Goal: Check status: Check status

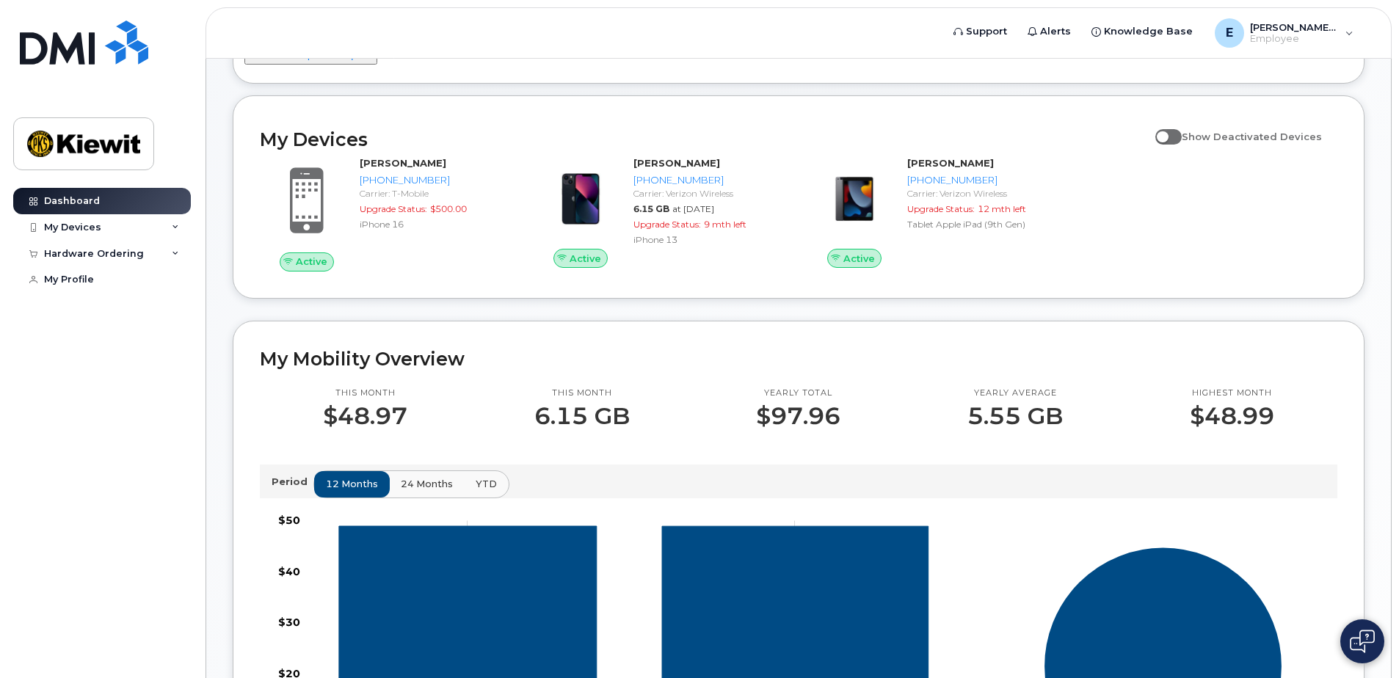
scroll to position [147, 0]
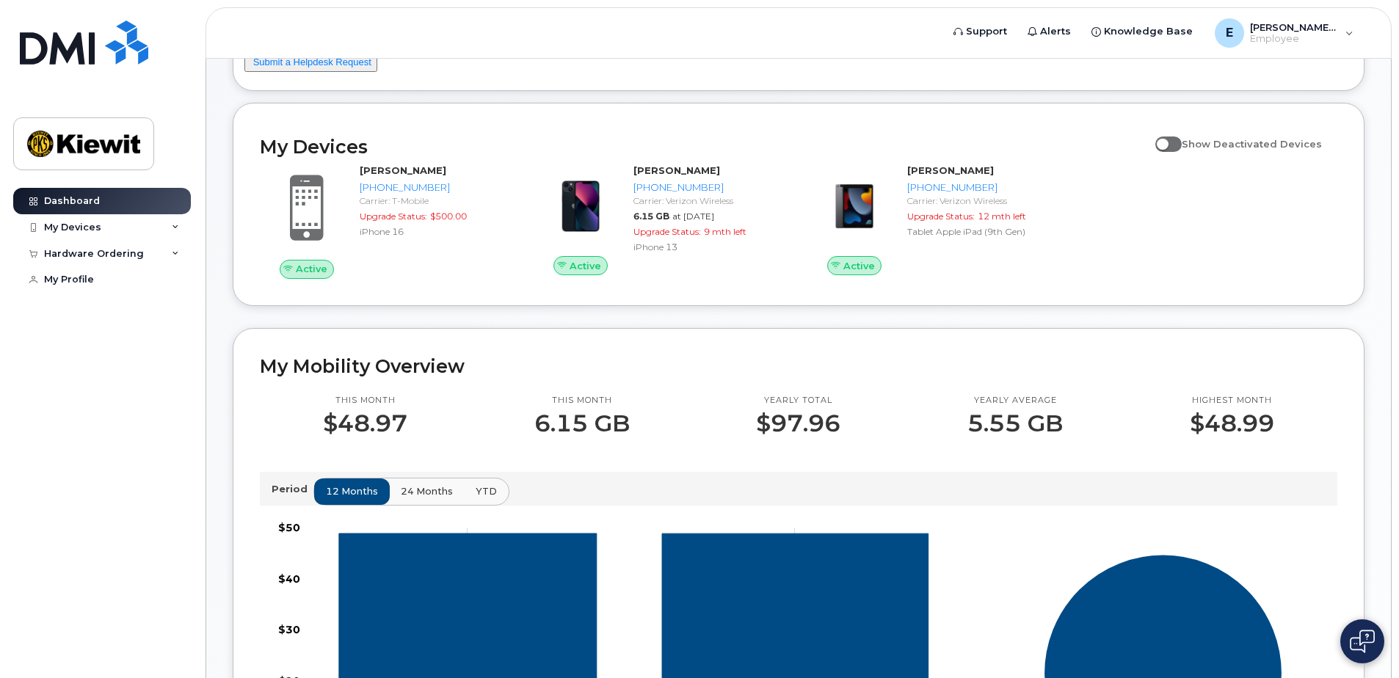
click at [206, 269] on div "Emanuel.Robles Welcome to the Kiewit Mobile Support Desk Portal If you need ass…" at bounding box center [798, 600] width 1185 height 1376
click at [193, 272] on div "My Profile" at bounding box center [103, 279] width 181 height 26
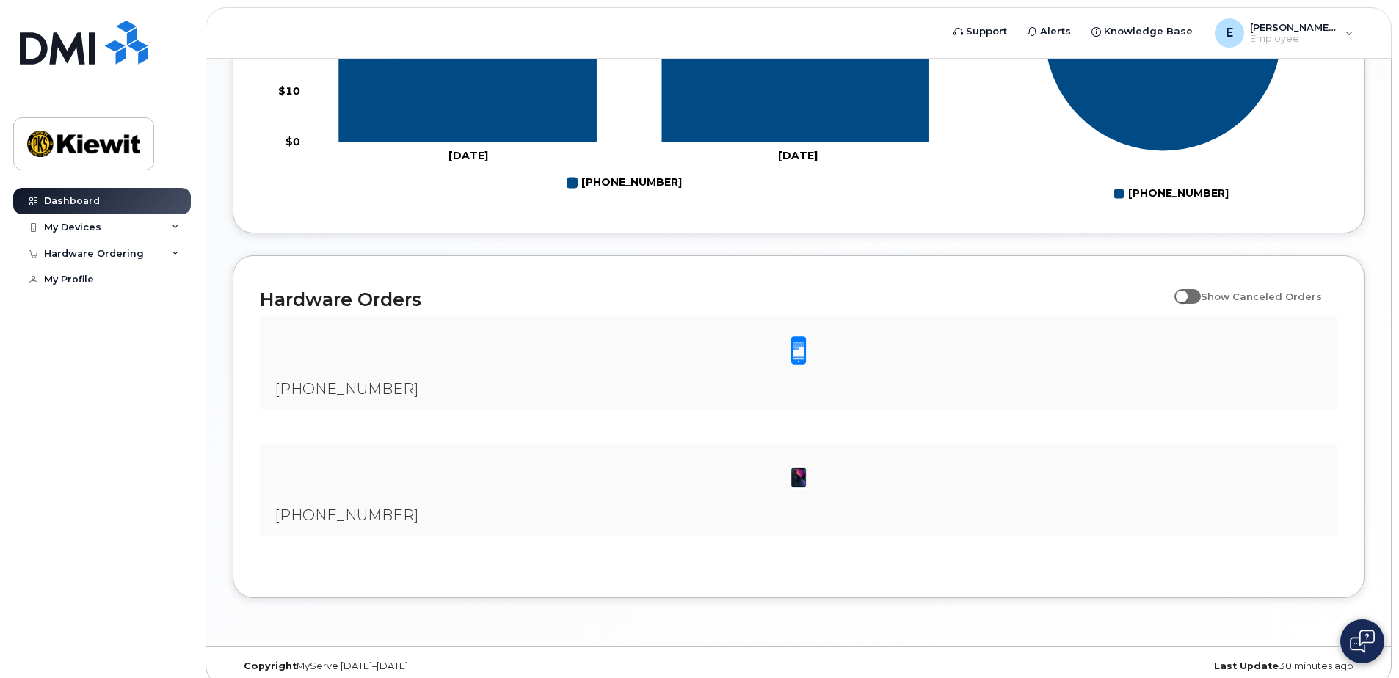
scroll to position [804, 0]
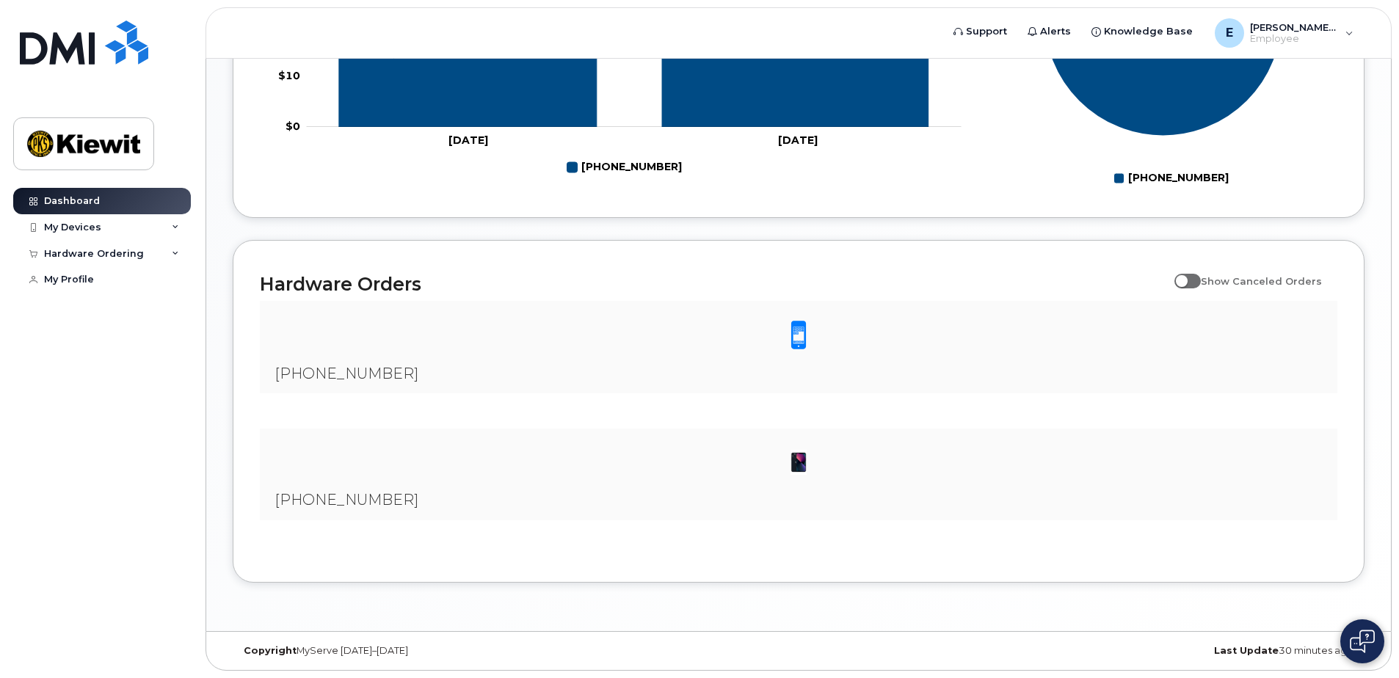
click at [437, 498] on div "[PHONE_NUMBER]" at bounding box center [798, 475] width 1077 height 92
click at [368, 376] on span "[PHONE_NUMBER]" at bounding box center [346, 374] width 144 height 18
click at [164, 225] on div "My Devices" at bounding box center [102, 227] width 178 height 26
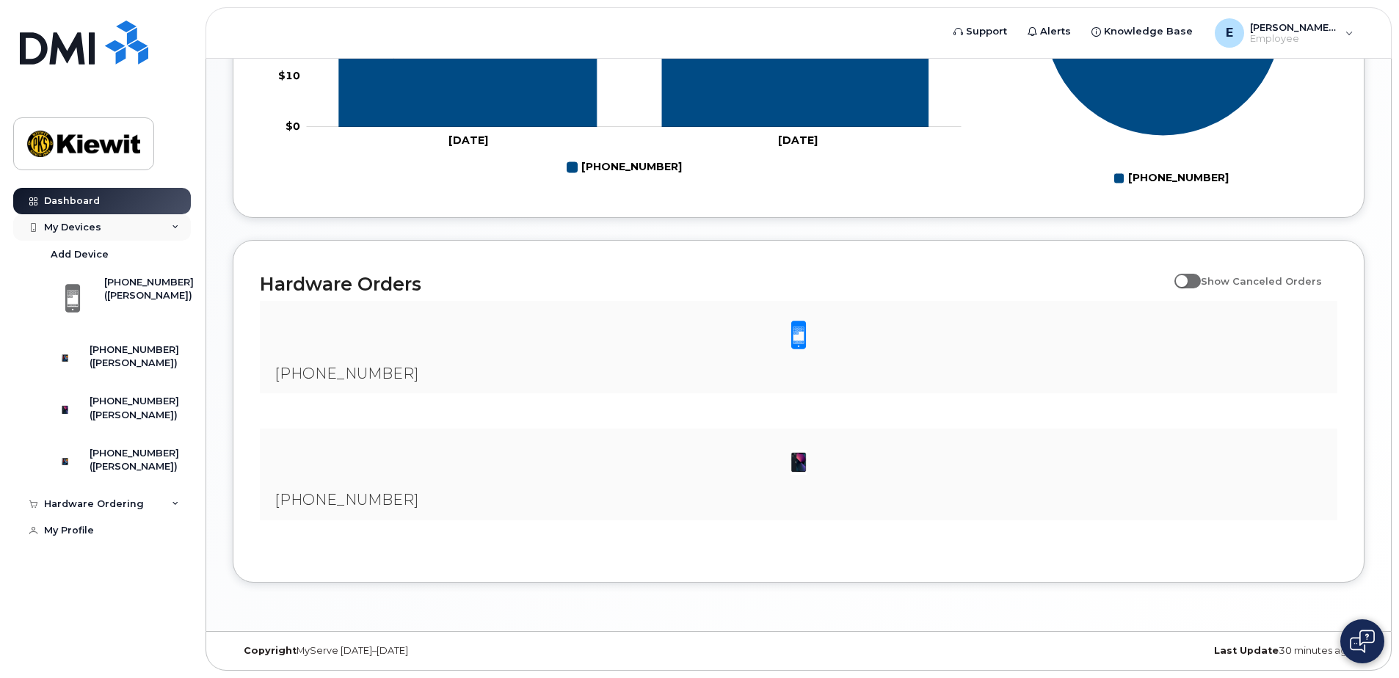
click at [164, 225] on div "My Devices" at bounding box center [102, 227] width 178 height 26
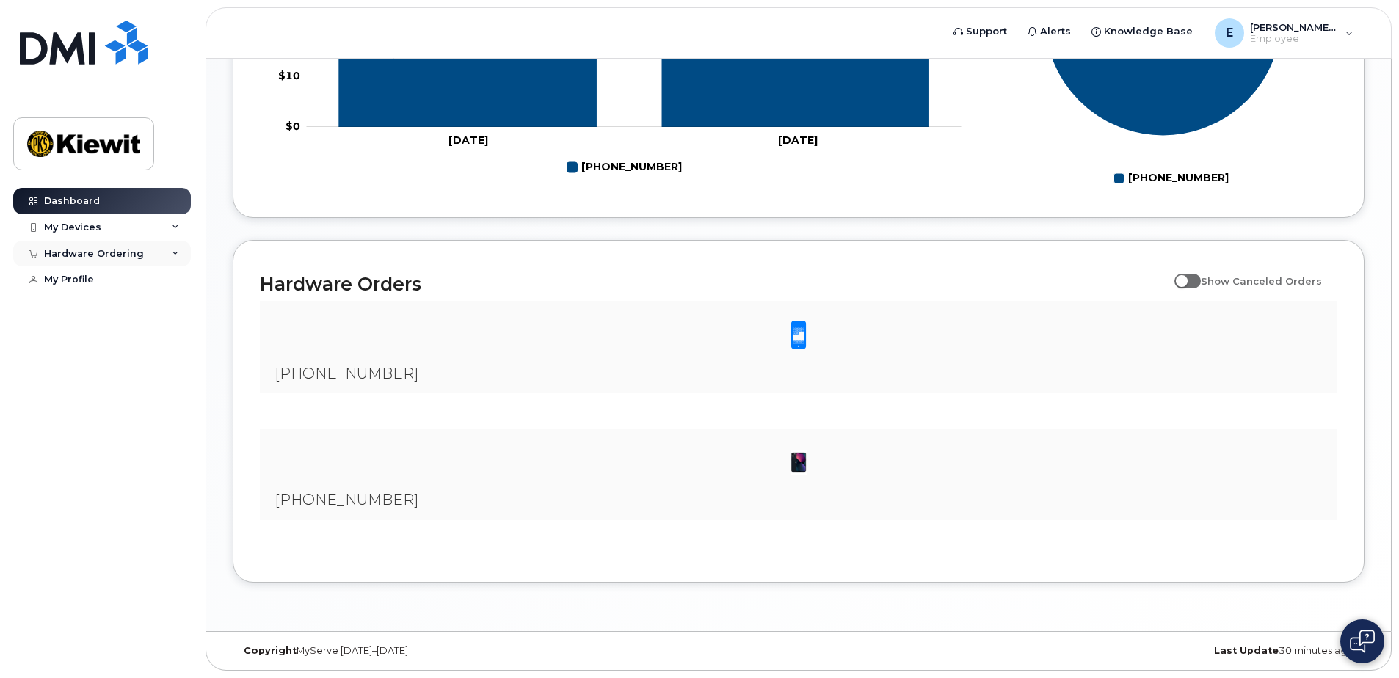
click at [167, 248] on div "Hardware Ordering" at bounding box center [102, 254] width 178 height 26
click at [120, 272] on link "My Orders" at bounding box center [115, 280] width 152 height 28
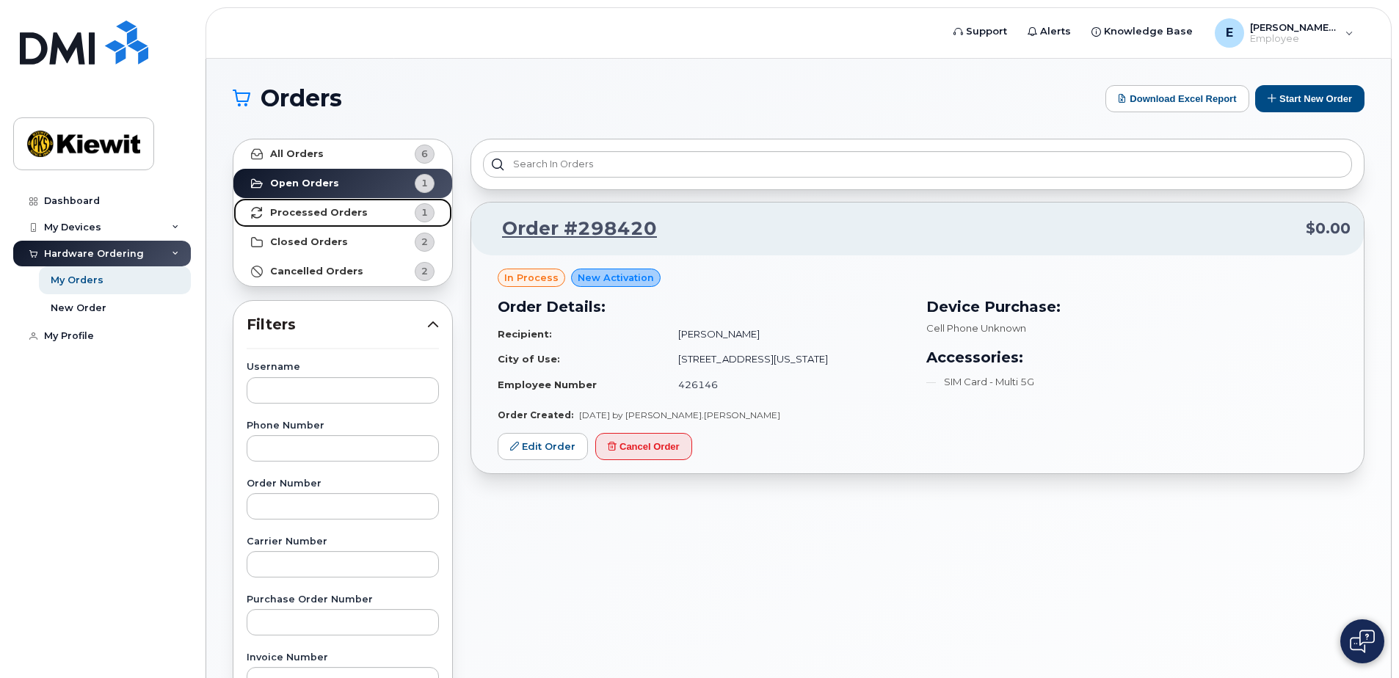
click at [344, 211] on strong "Processed Orders" at bounding box center [319, 213] width 98 height 12
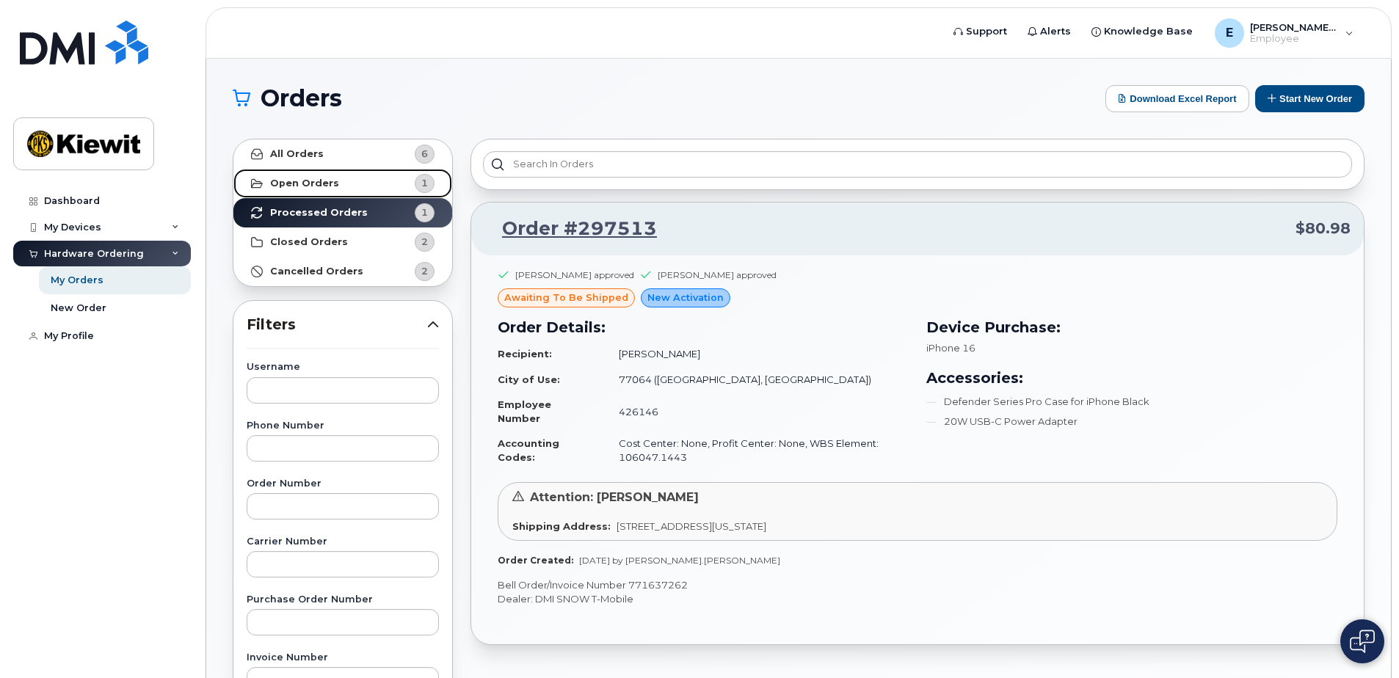
click at [338, 184] on link "Open Orders 1" at bounding box center [342, 183] width 219 height 29
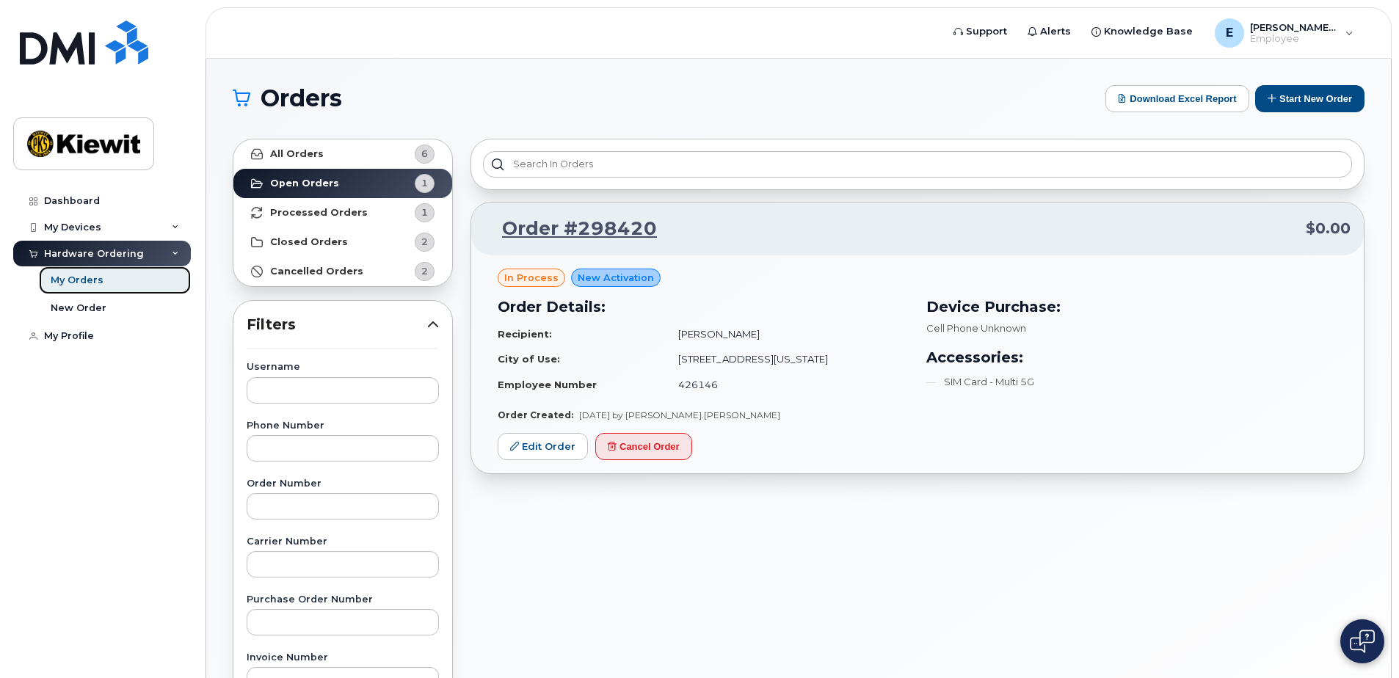
click at [88, 281] on div "My Orders" at bounding box center [77, 280] width 53 height 13
click at [142, 225] on div "My Devices" at bounding box center [102, 227] width 178 height 26
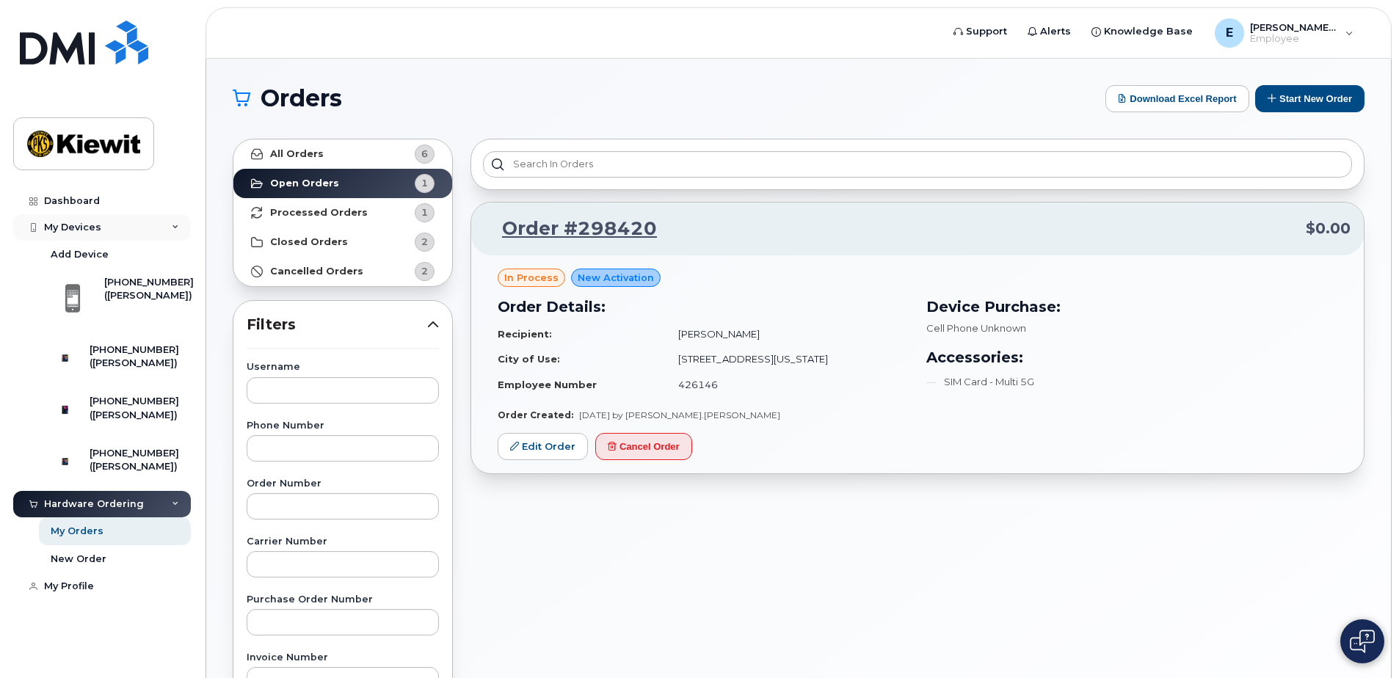
click at [142, 225] on div "My Devices" at bounding box center [102, 227] width 178 height 26
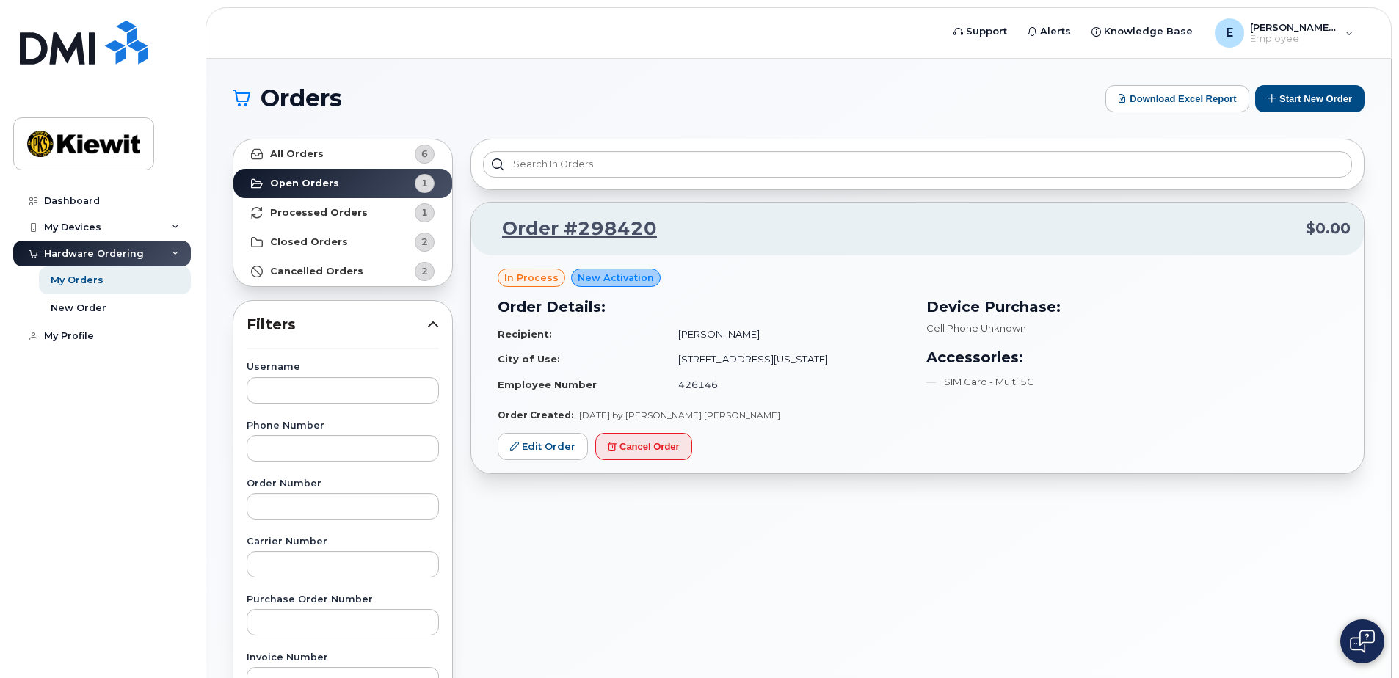
click at [155, 255] on div "Hardware Ordering" at bounding box center [102, 254] width 178 height 26
click at [335, 211] on strong "Processed Orders" at bounding box center [319, 213] width 98 height 12
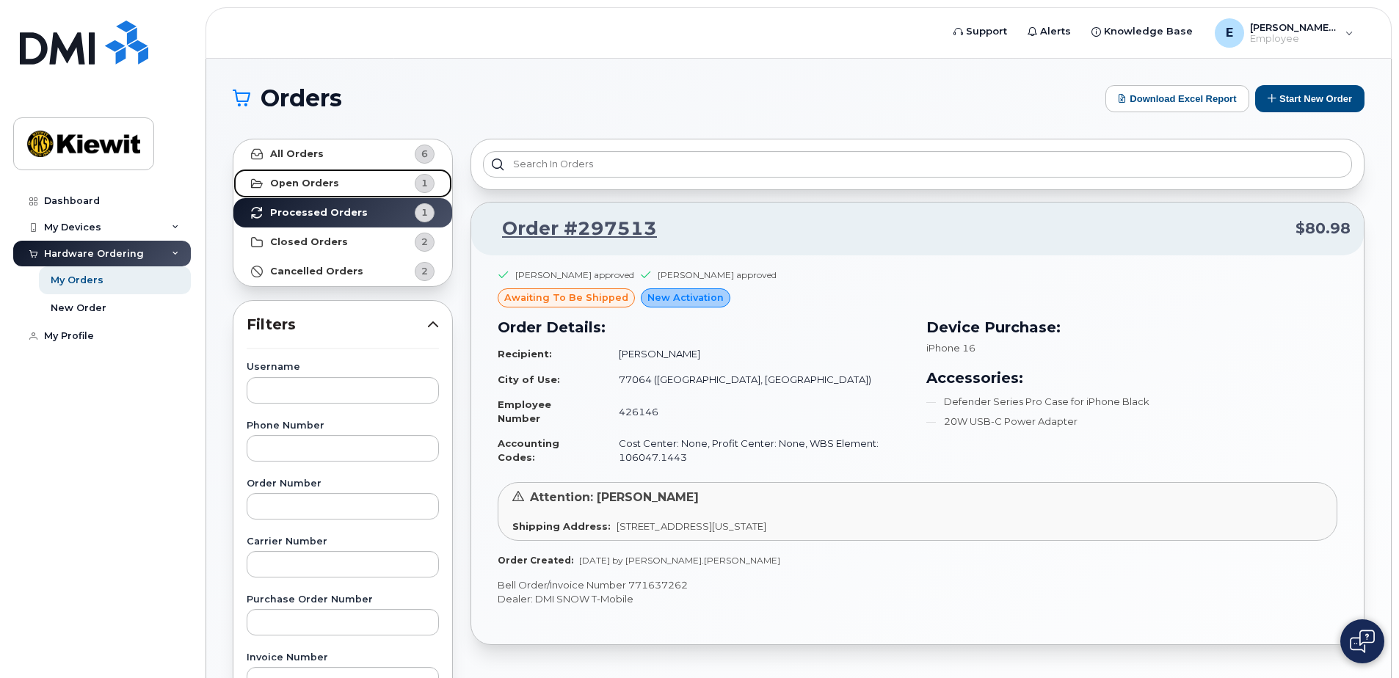
click at [326, 185] on strong "Open Orders" at bounding box center [304, 184] width 69 height 12
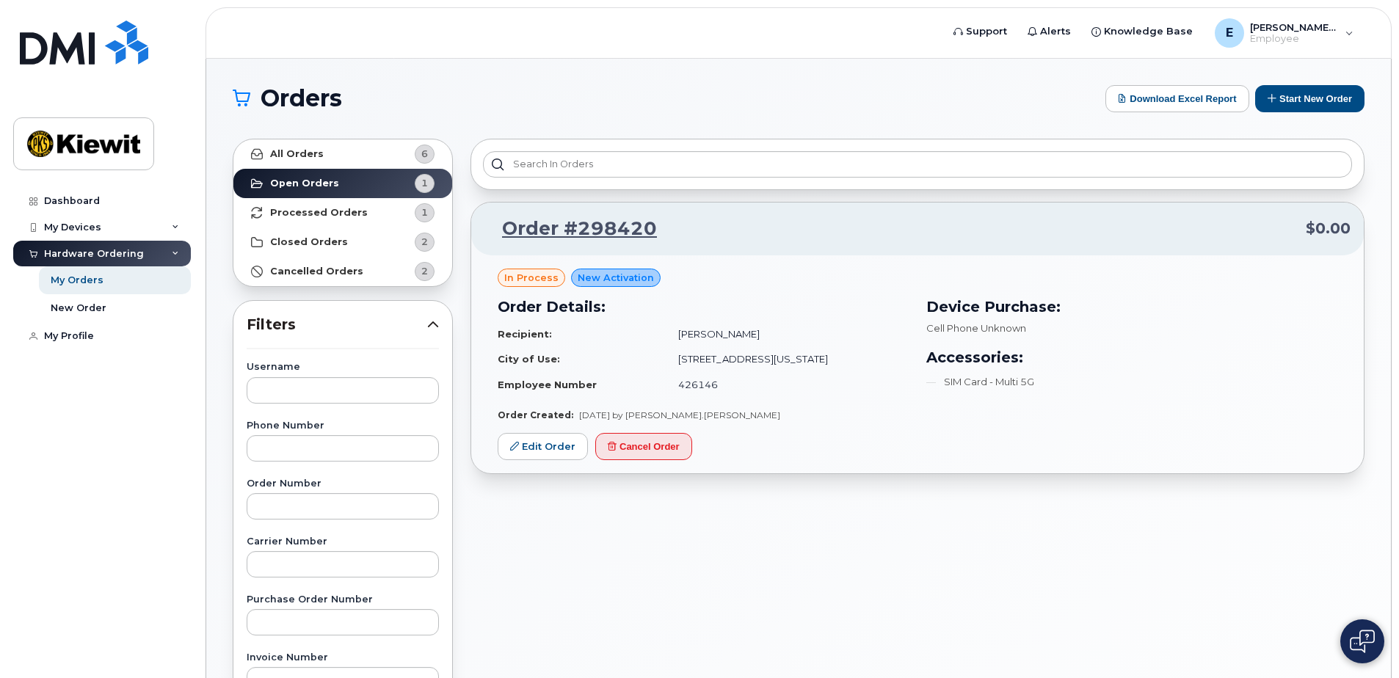
click at [171, 244] on div "Hardware Ordering" at bounding box center [102, 254] width 178 height 26
click at [313, 238] on strong "Closed Orders" at bounding box center [309, 242] width 78 height 12
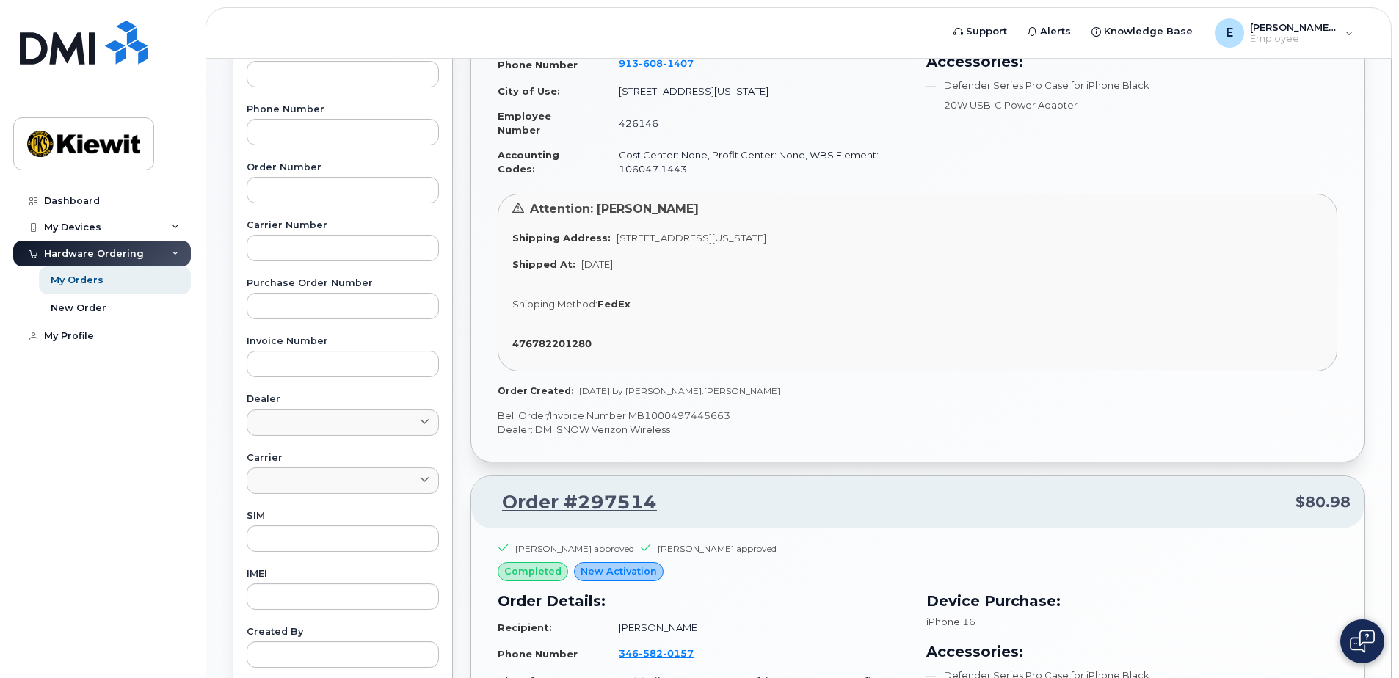
scroll to position [43, 0]
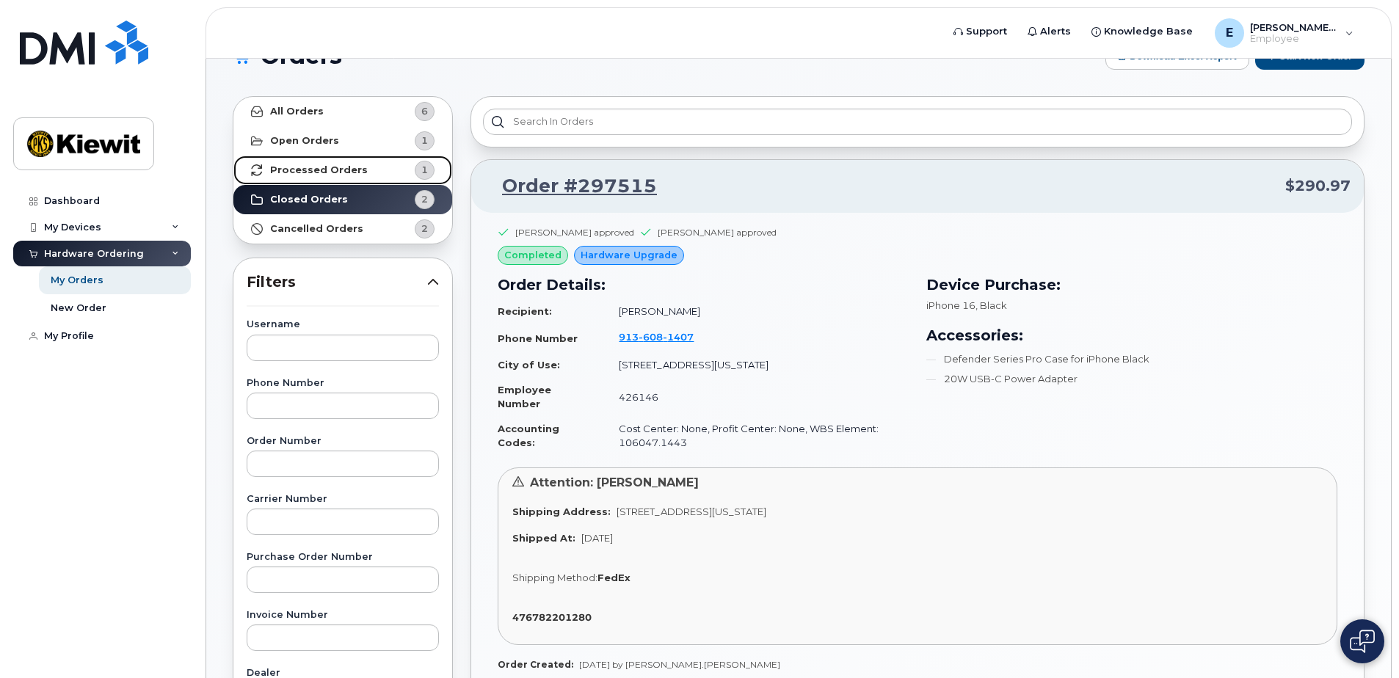
click at [337, 172] on strong "Processed Orders" at bounding box center [319, 170] width 98 height 12
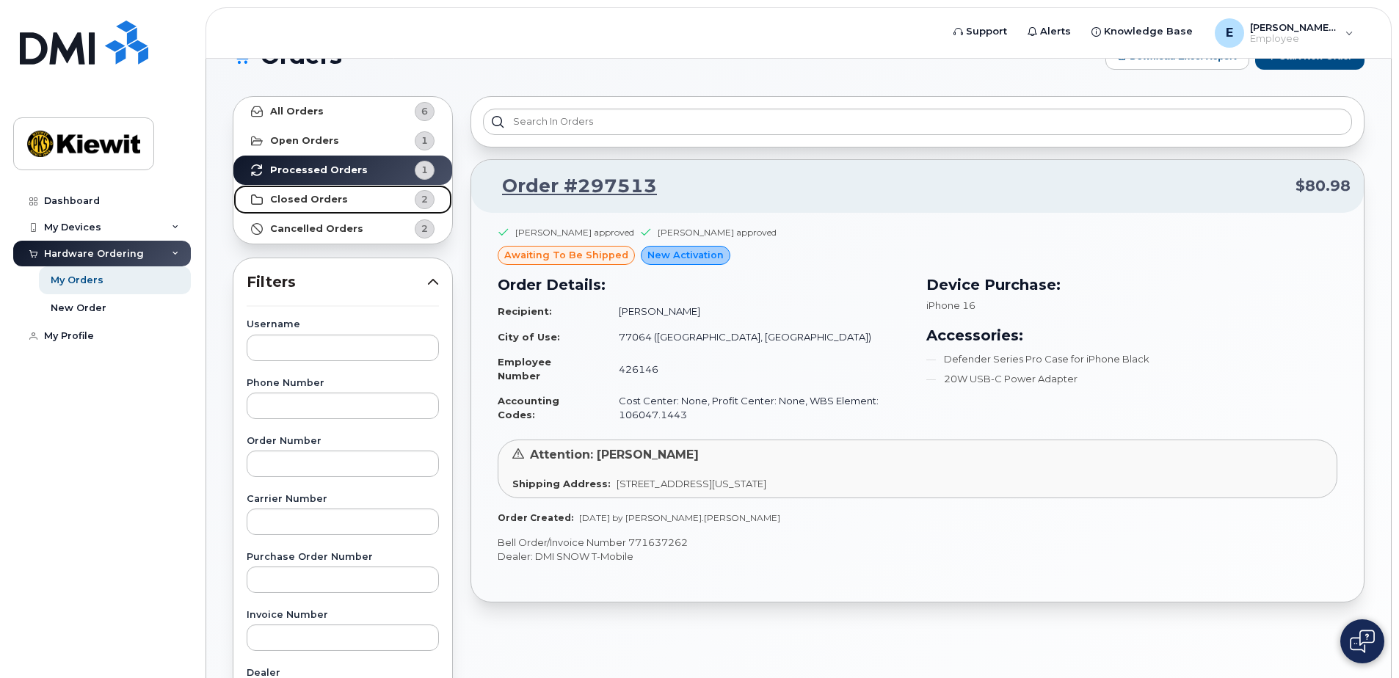
click at [363, 202] on link "Closed Orders 2" at bounding box center [342, 199] width 219 height 29
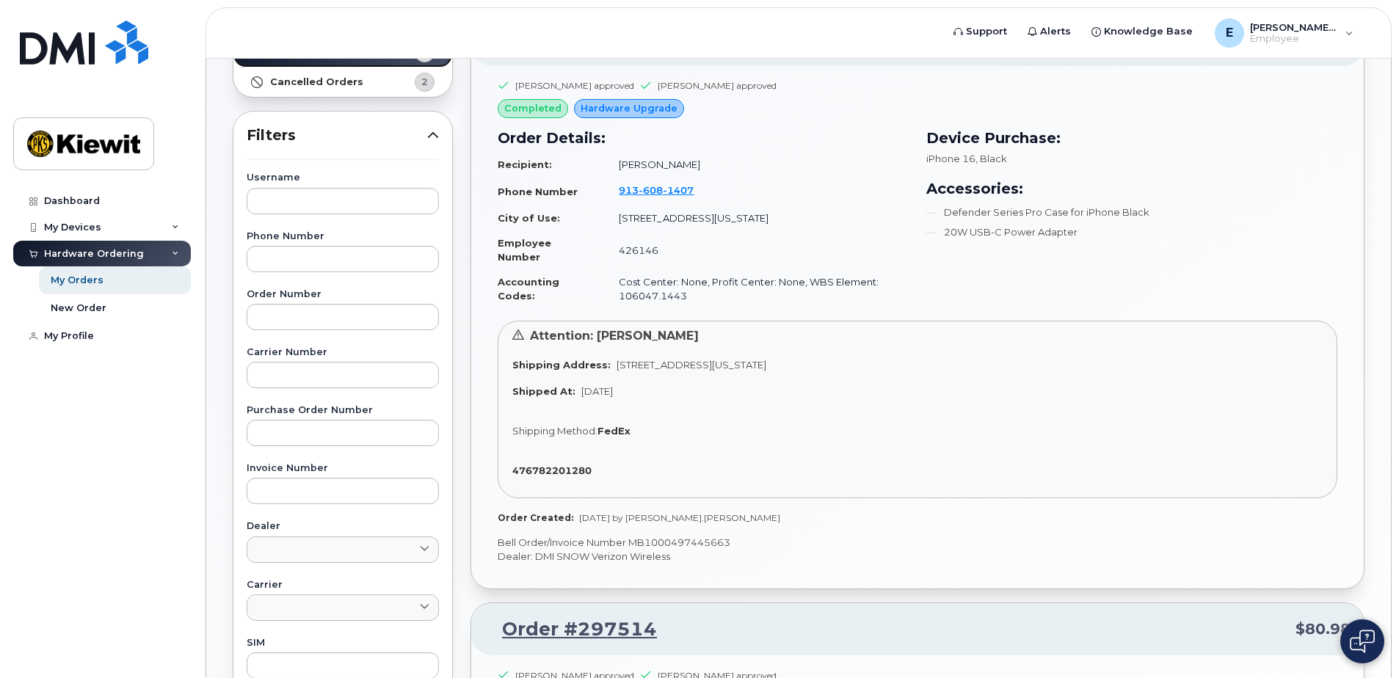
scroll to position [116, 0]
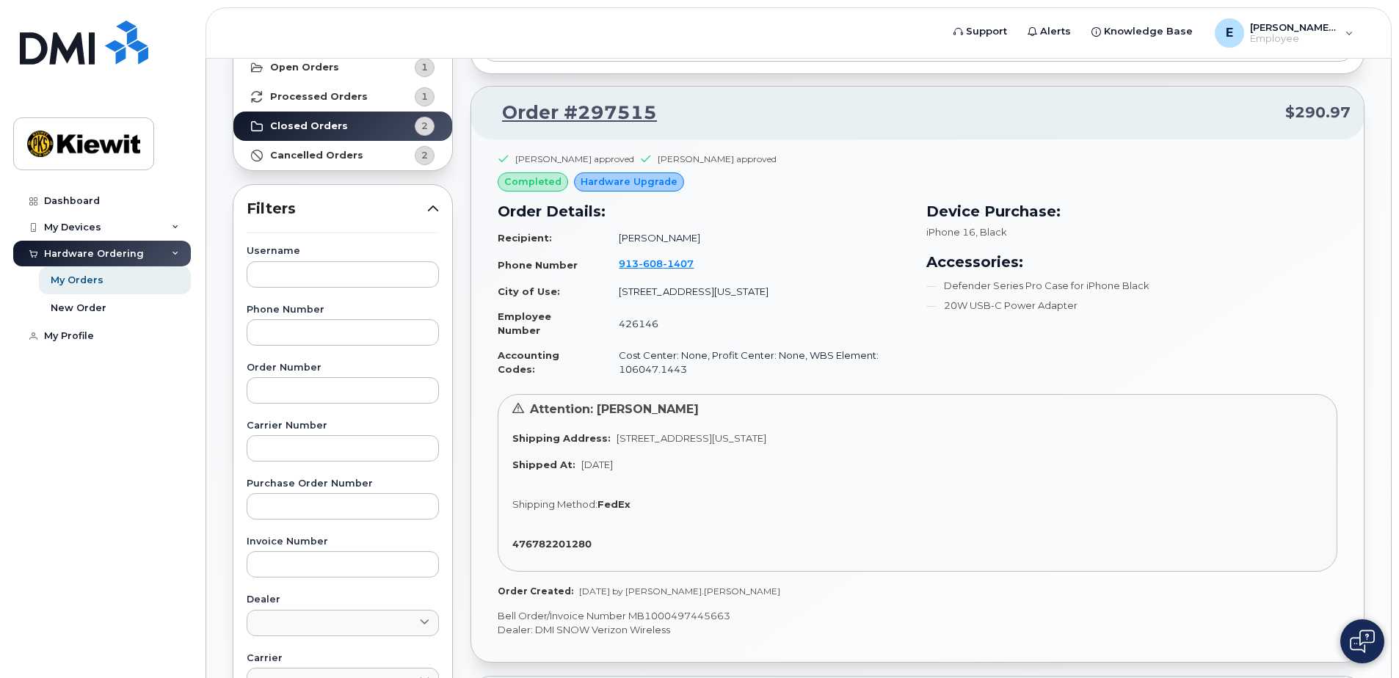
click at [462, 319] on div "Order #297515 $290.97 Emma Buikema approved Zachary Griner approved completed H…" at bounding box center [918, 644] width 912 height 1261
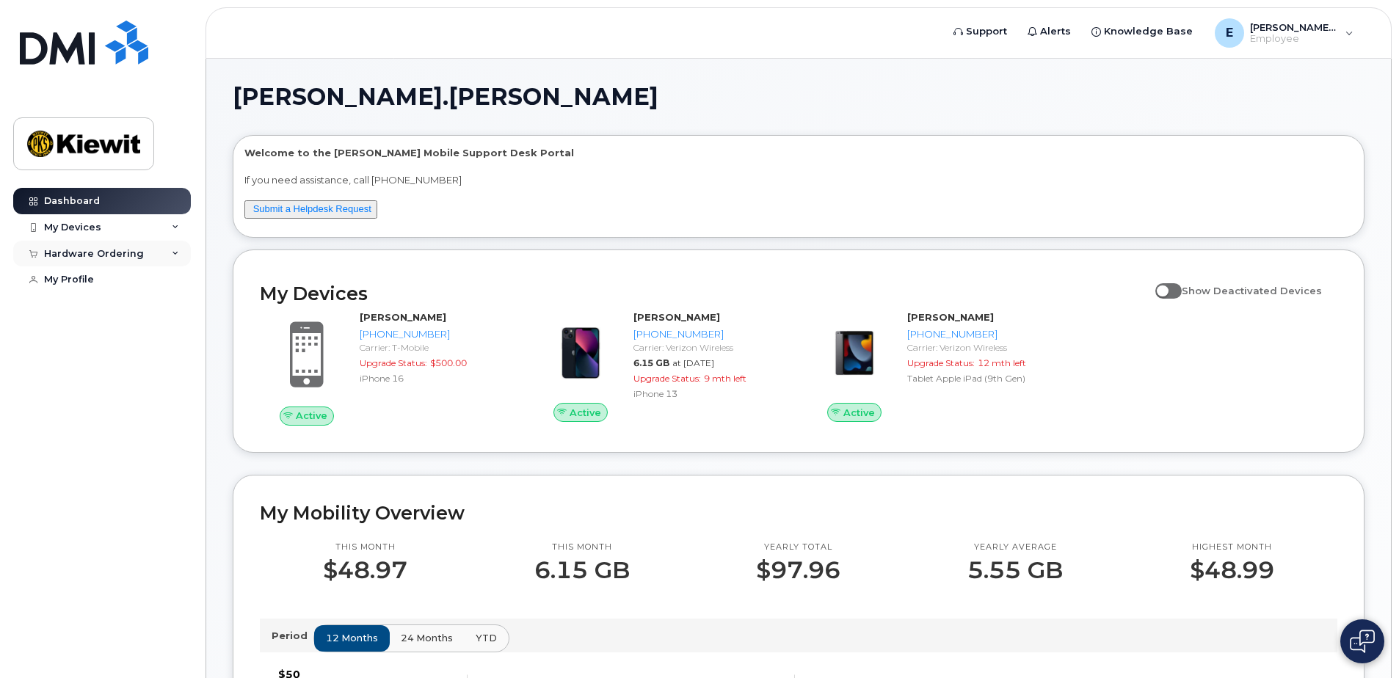
click at [171, 248] on div "Hardware Ordering" at bounding box center [102, 254] width 178 height 26
click at [81, 276] on div "My Orders" at bounding box center [77, 280] width 53 height 13
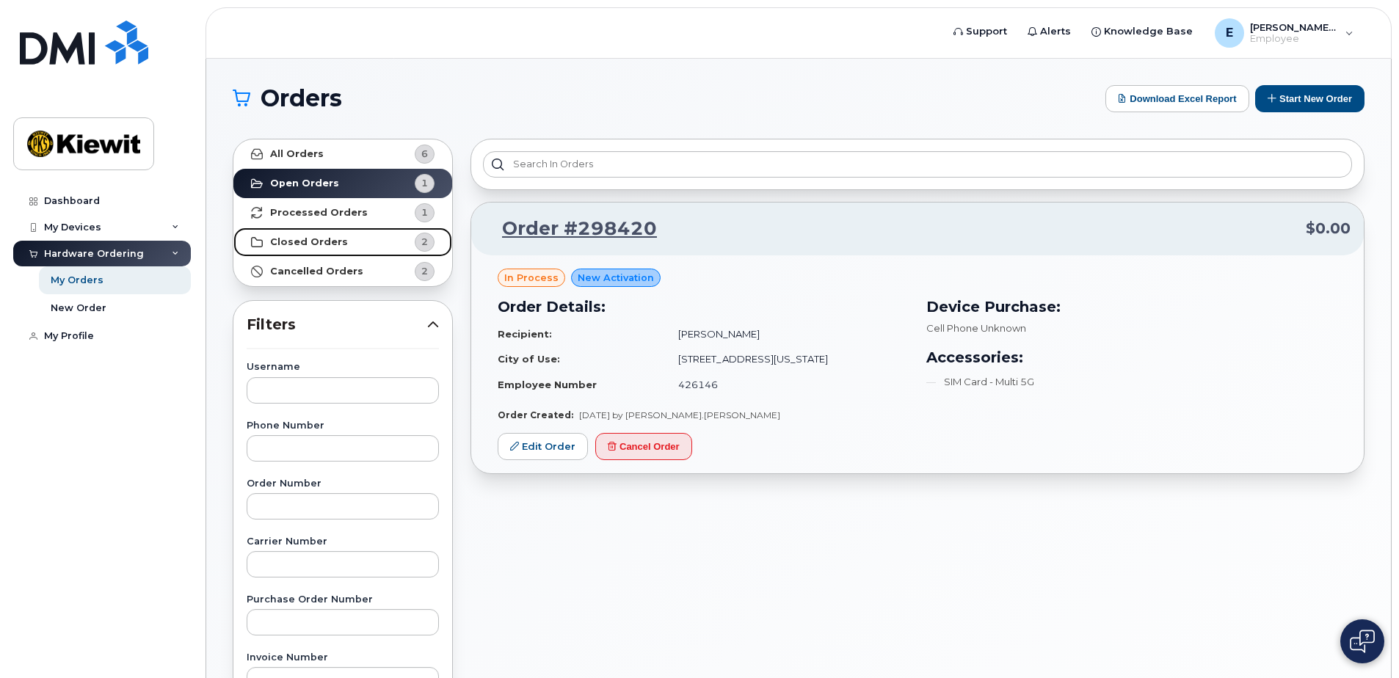
click at [313, 242] on strong "Closed Orders" at bounding box center [309, 242] width 78 height 12
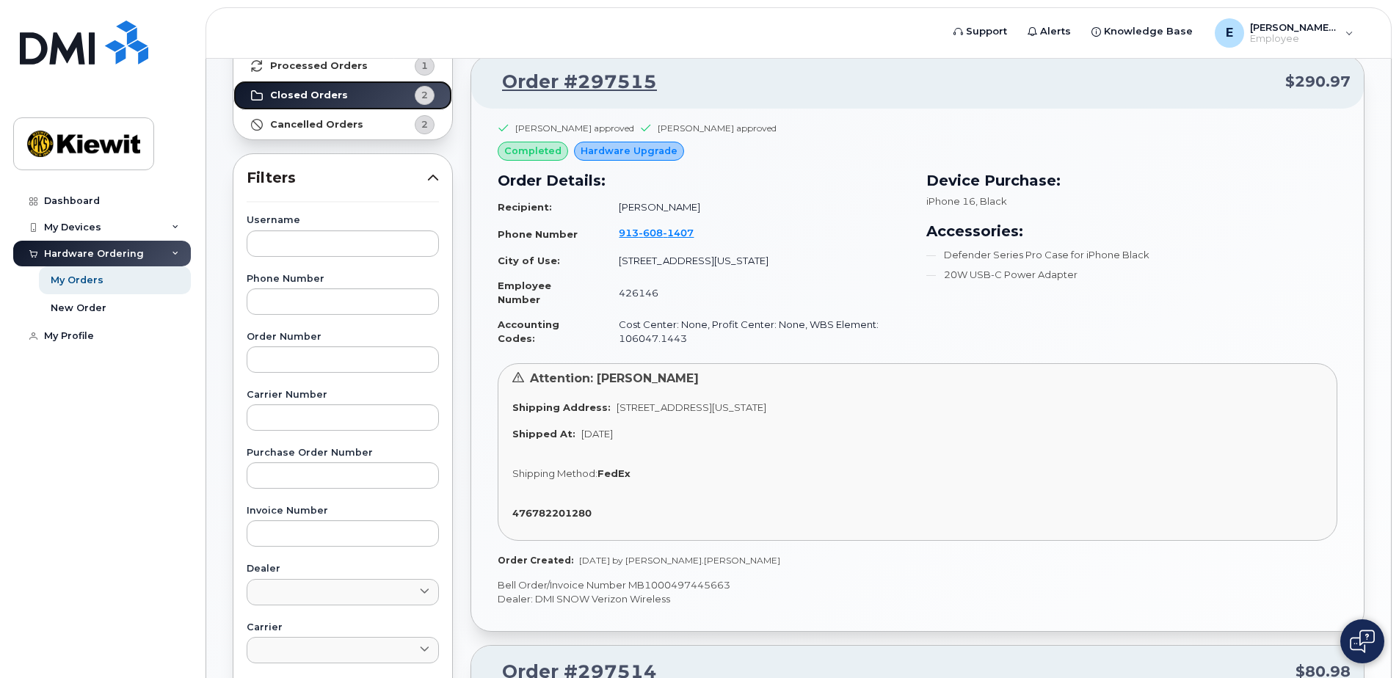
scroll to position [73, 0]
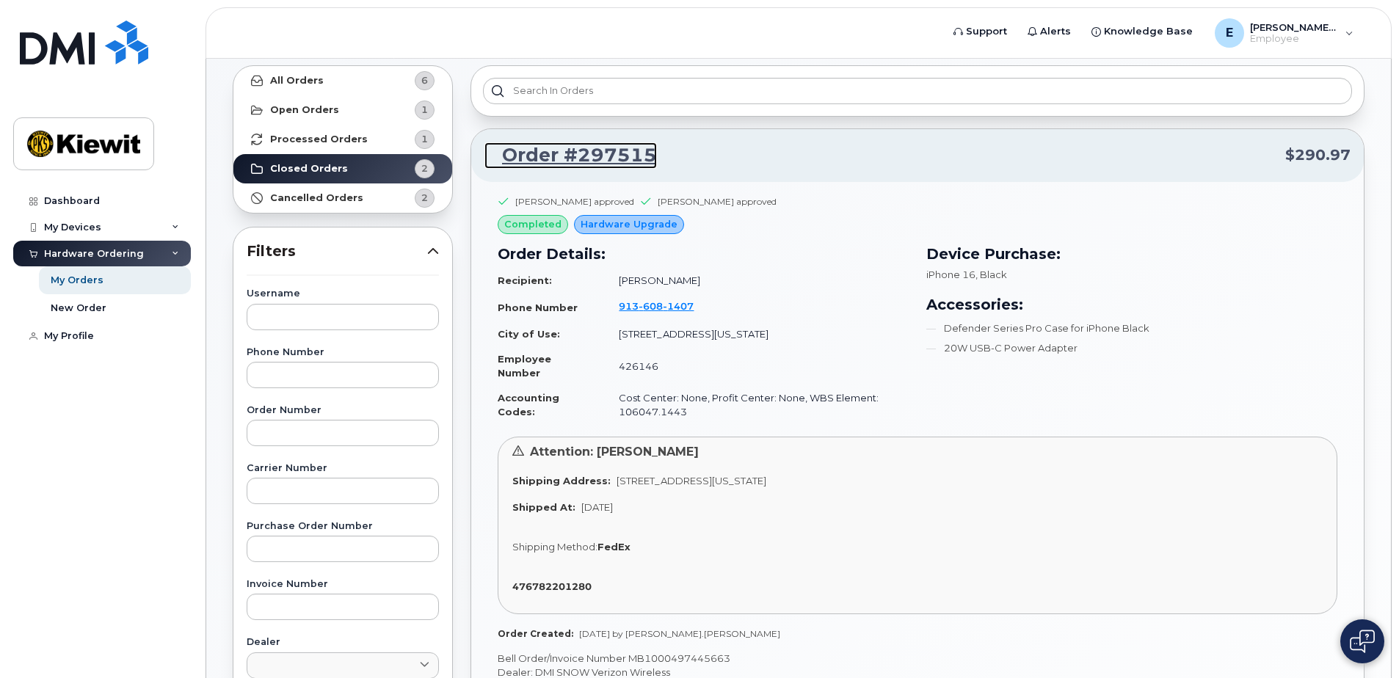
click at [642, 155] on link "Order #297515" at bounding box center [570, 155] width 172 height 26
